Goal: Information Seeking & Learning: Find specific fact

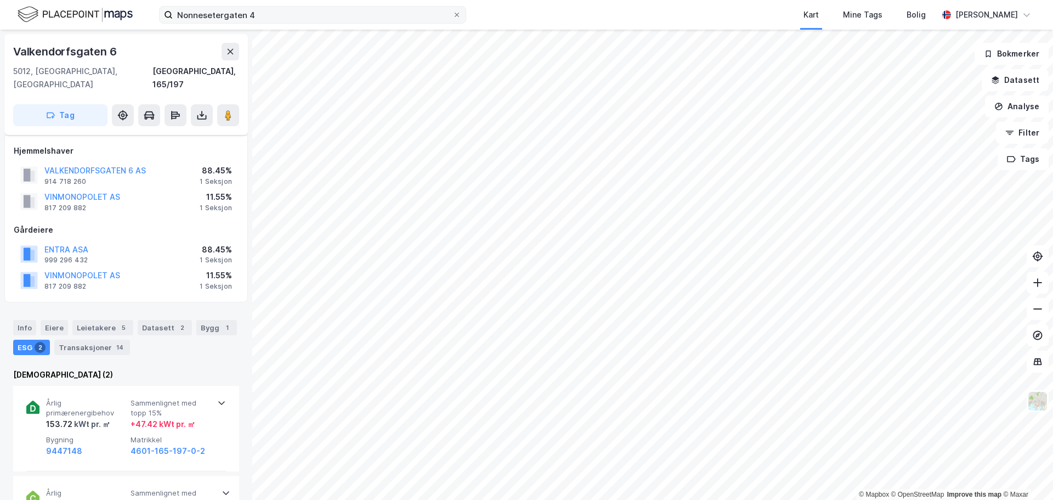
scroll to position [55, 0]
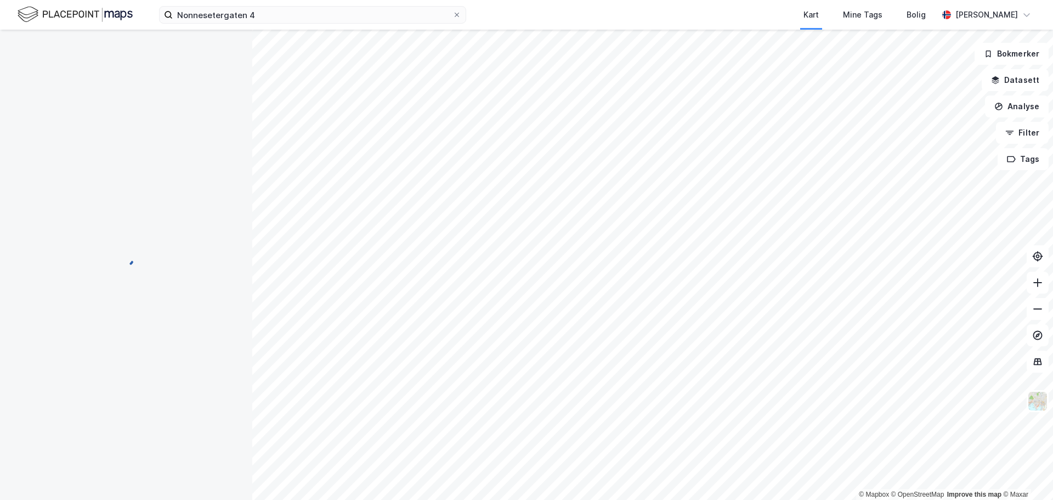
scroll to position [55, 0]
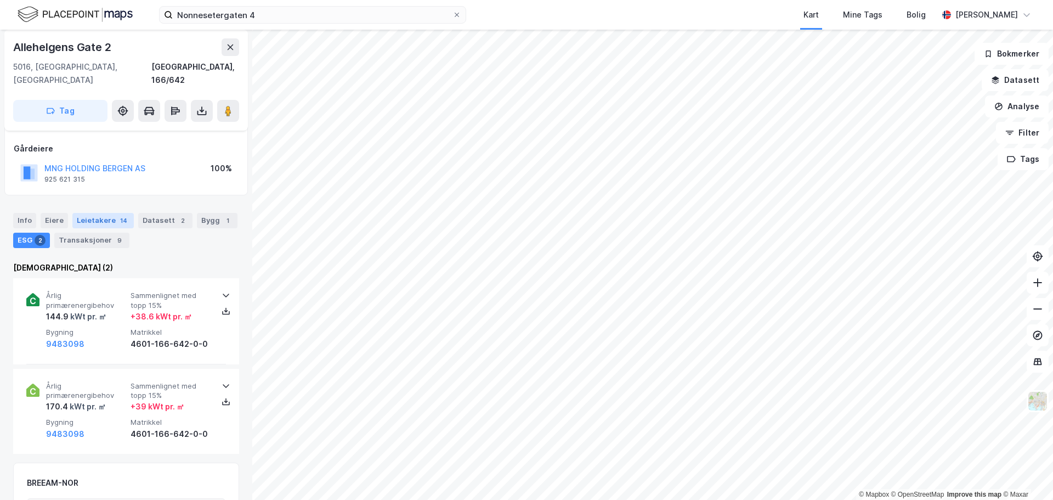
click at [107, 213] on div "Leietakere 14" at bounding box center [102, 220] width 61 height 15
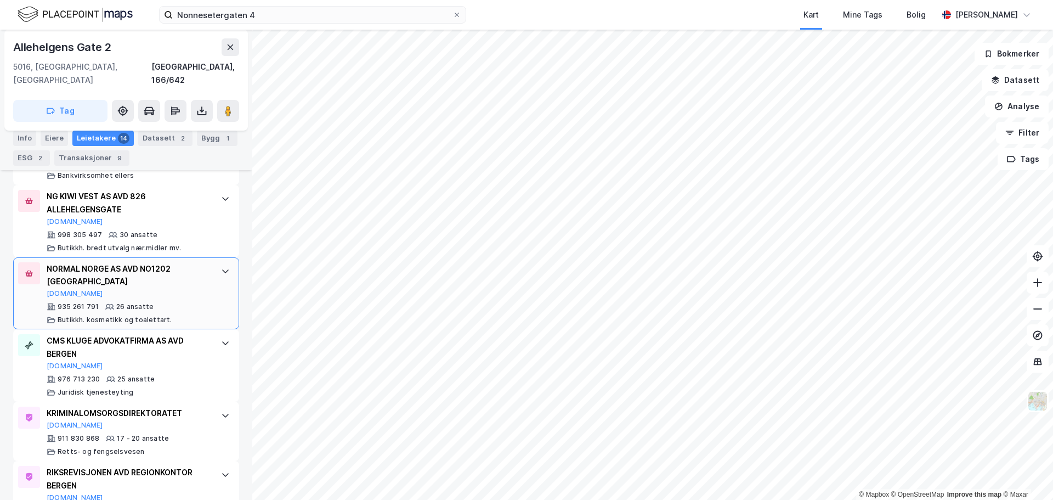
scroll to position [549, 0]
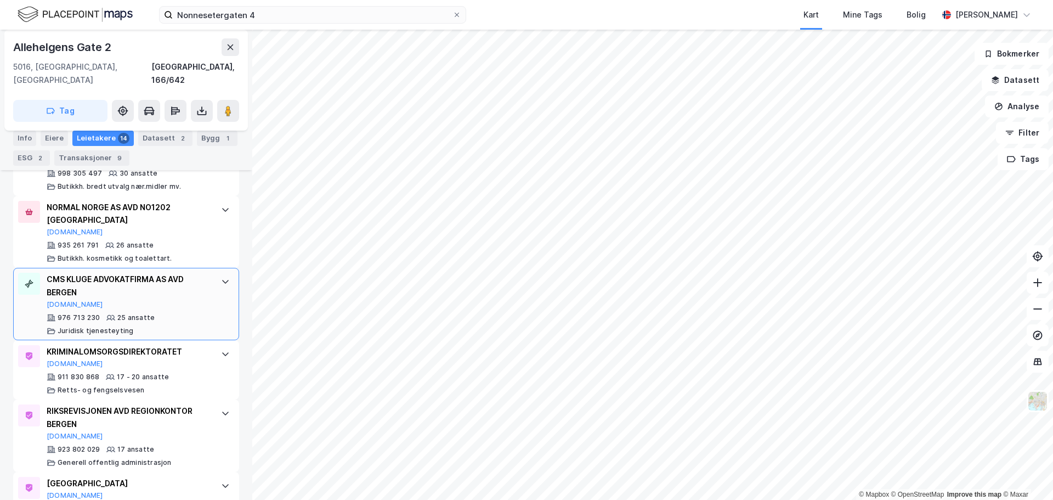
click at [192, 320] on div "976 713 230 25 ansatte Juridisk tjenesteyting" at bounding box center [128, 324] width 163 height 22
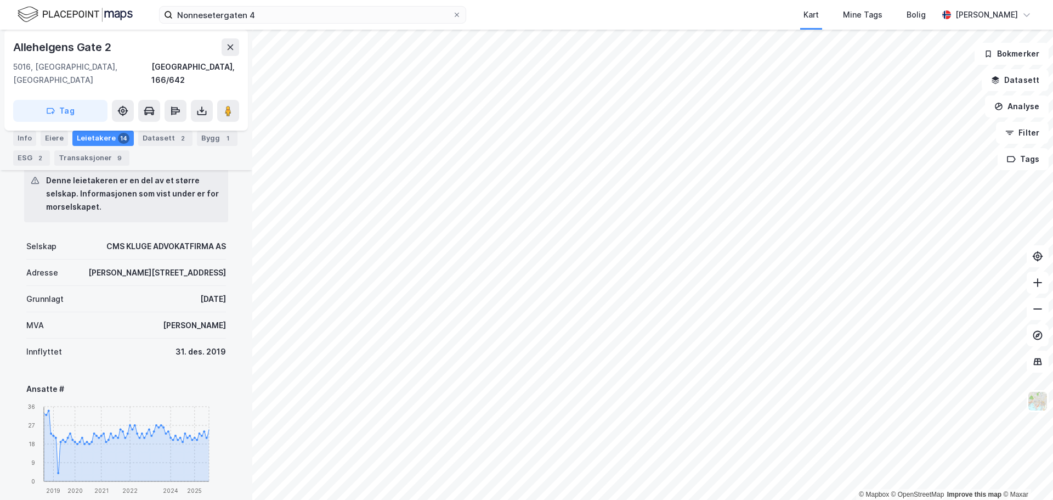
scroll to position [713, 0]
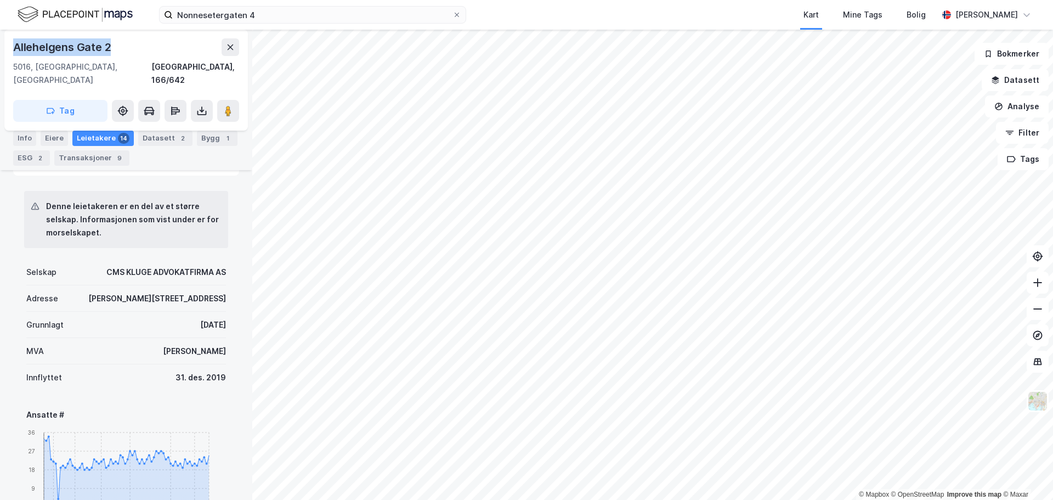
drag, startPoint x: 114, startPoint y: 43, endPoint x: 12, endPoint y: 44, distance: 102.6
click at [12, 44] on div "[STREET_ADDRESS]" at bounding box center [126, 80] width 244 height 101
copy div "Allehelgens Gate 2"
